Goal: Transaction & Acquisition: Purchase product/service

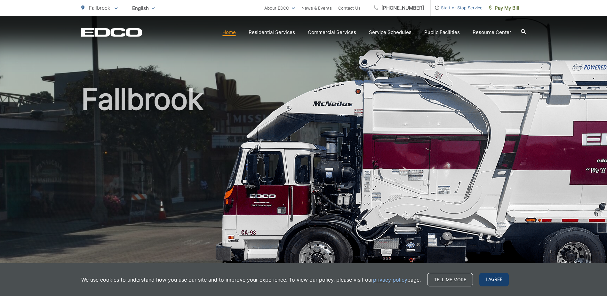
click at [492, 280] on span "I agree" at bounding box center [493, 279] width 29 height 13
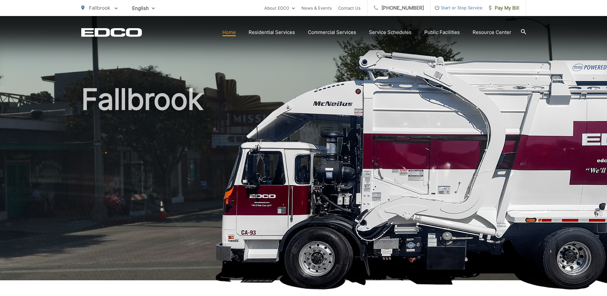
click at [232, 33] on link "Home" at bounding box center [228, 32] width 13 height 8
click at [113, 7] on p "Fallbrook" at bounding box center [99, 8] width 36 height 8
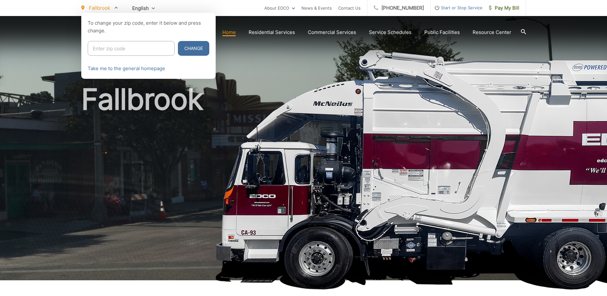
click at [254, 164] on div at bounding box center [303, 161] width 607 height 296
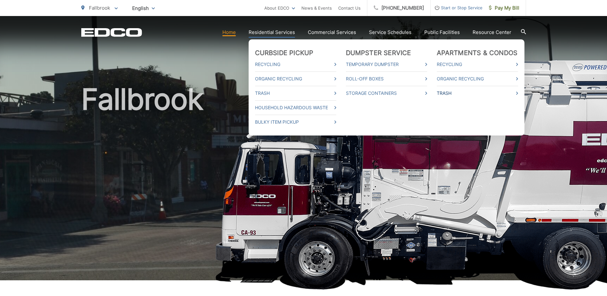
click at [455, 92] on link "Trash" at bounding box center [477, 93] width 81 height 8
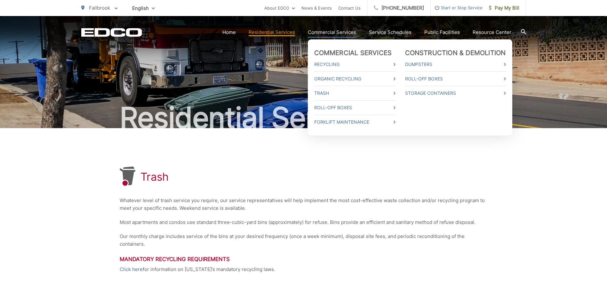
click at [328, 30] on link "Commercial Services" at bounding box center [332, 32] width 48 height 8
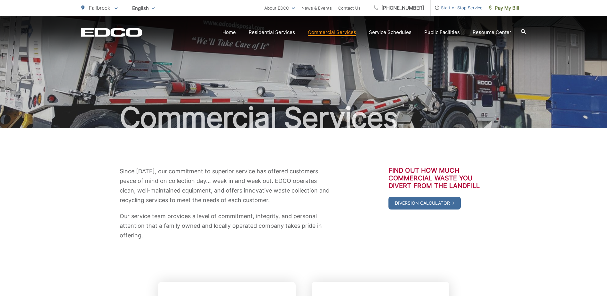
click at [208, 62] on div "Commercial Services" at bounding box center [303, 72] width 445 height 112
click at [112, 31] on icon "EDCD logo. Return to the homepage." at bounding box center [111, 32] width 60 height 8
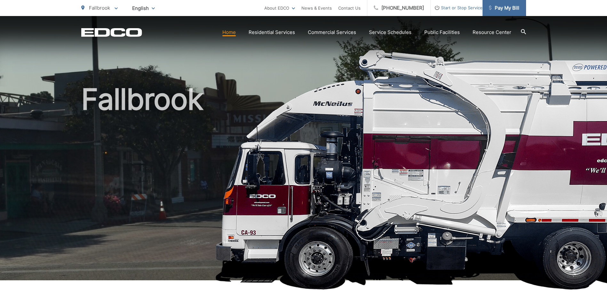
click at [498, 7] on span "Pay My Bill" at bounding box center [504, 8] width 30 height 8
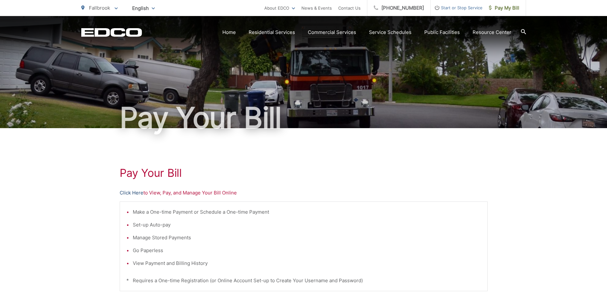
click at [134, 190] on link "Click Here" at bounding box center [132, 193] width 24 height 8
